Goal: Transaction & Acquisition: Purchase product/service

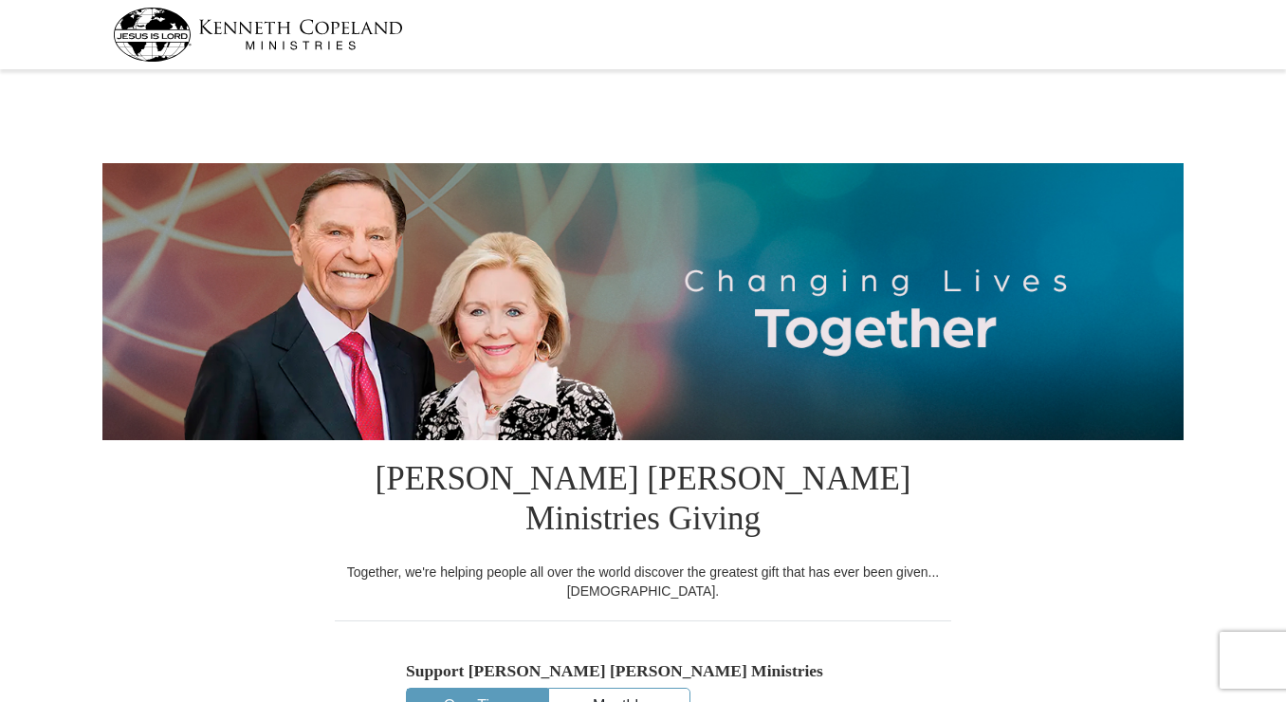
select select "MS"
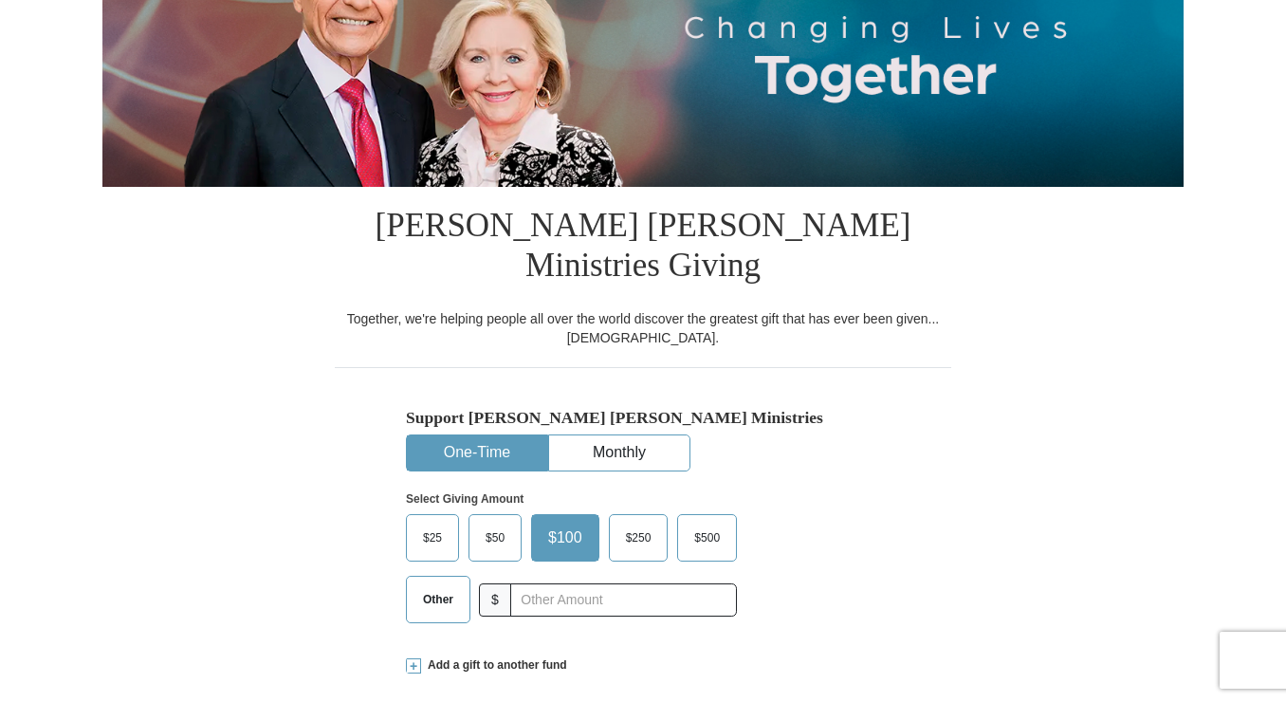
scroll to position [285, 0]
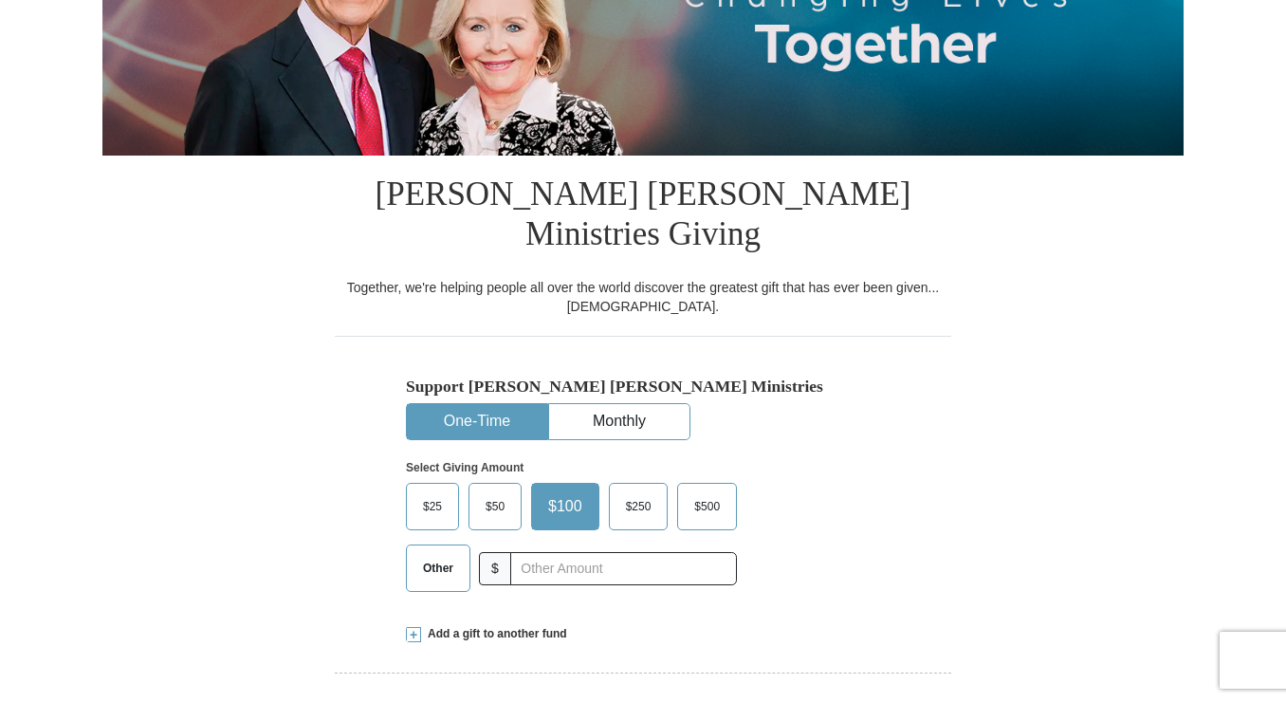
click at [420, 554] on span "Other" at bounding box center [437, 568] width 49 height 28
click at [0, 0] on input "Other" at bounding box center [0, 0] width 0 height 0
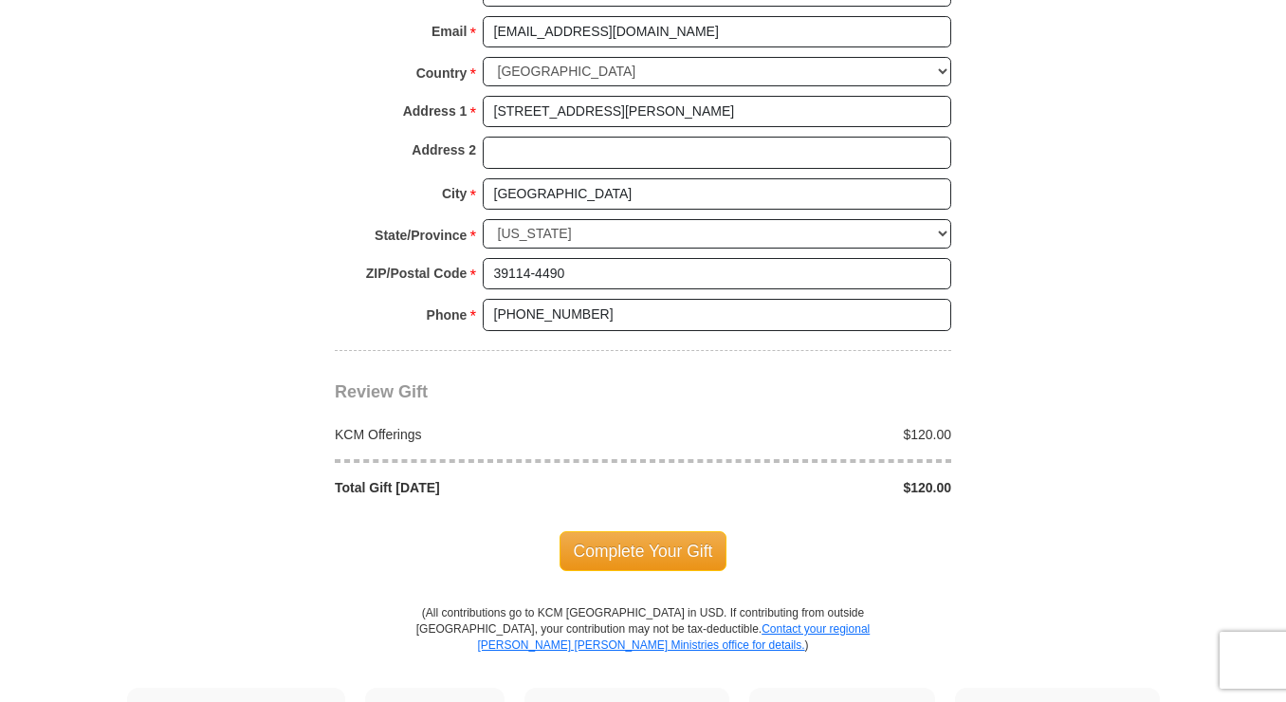
scroll to position [1517, 0]
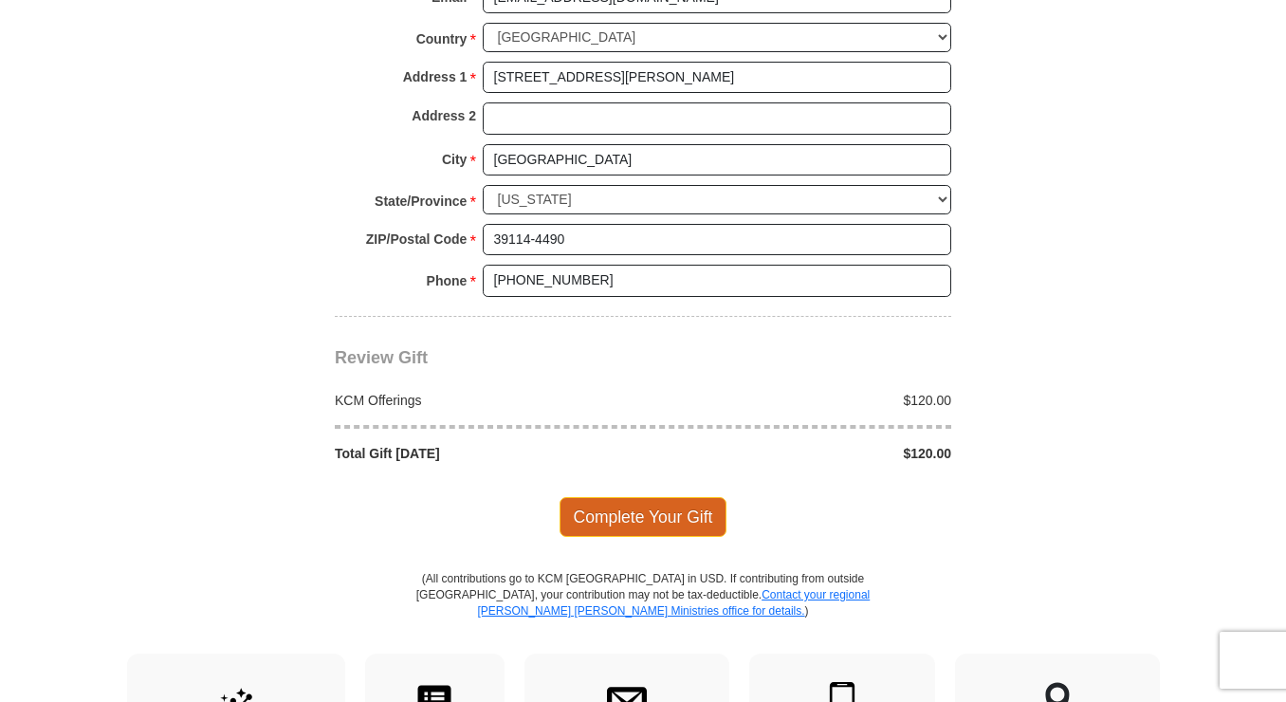
type input "120.00"
click at [652, 497] on span "Complete Your Gift" at bounding box center [644, 517] width 168 height 40
